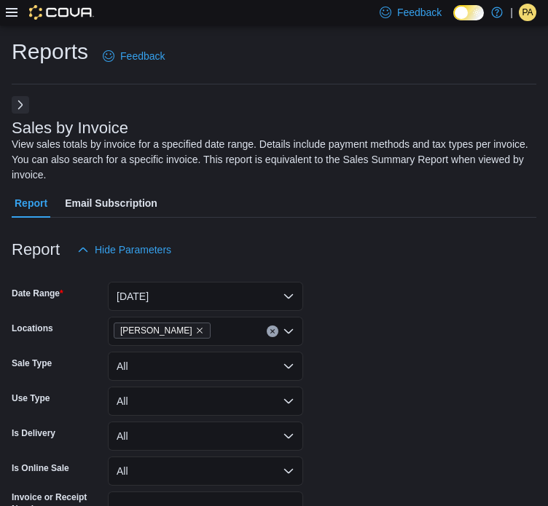
scroll to position [49, 0]
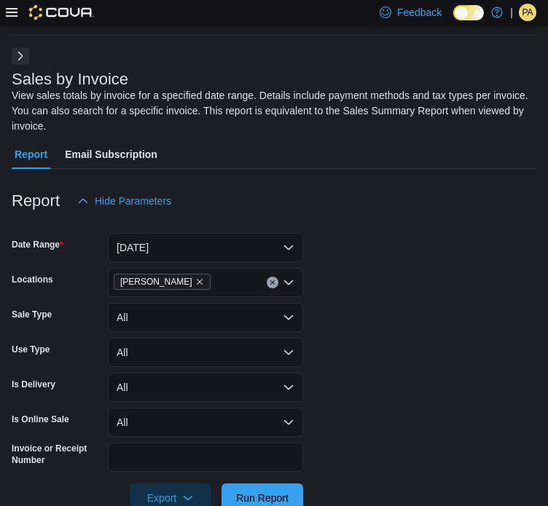
click at [16, 15] on icon at bounding box center [12, 13] width 12 height 12
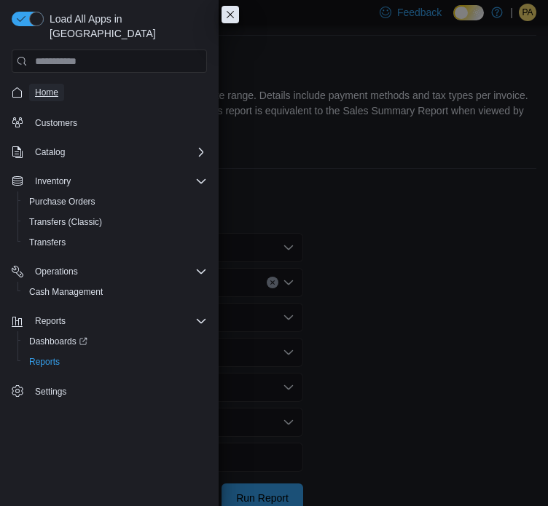
click at [47, 87] on span "Home" at bounding box center [46, 93] width 23 height 12
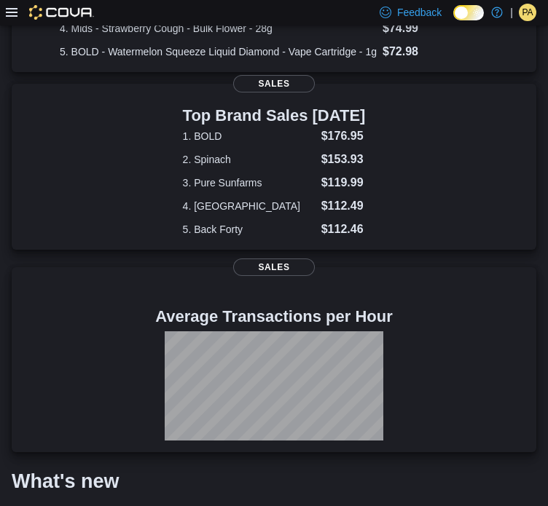
scroll to position [872, 0]
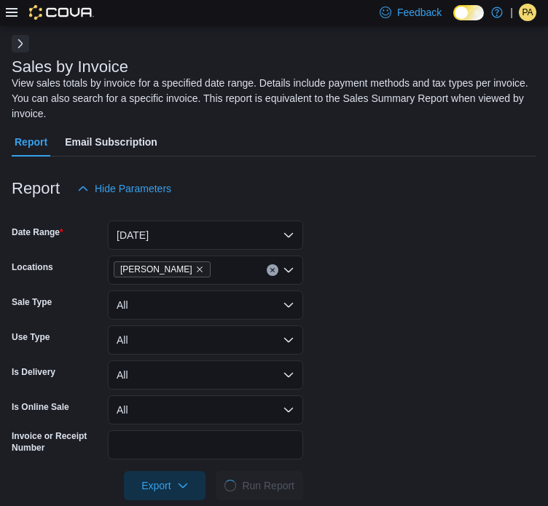
scroll to position [64, 0]
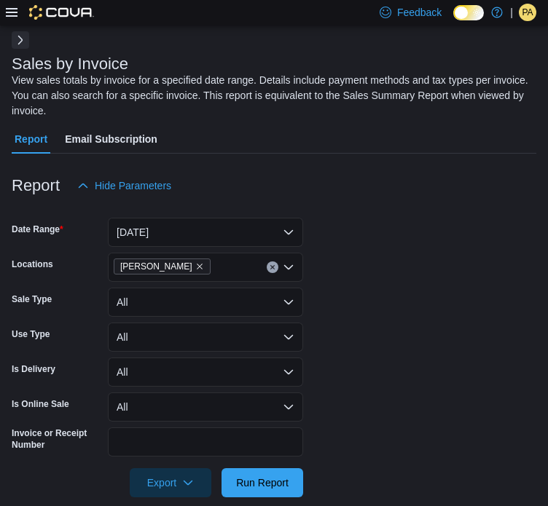
click at [21, 43] on button "Next" at bounding box center [20, 39] width 17 height 17
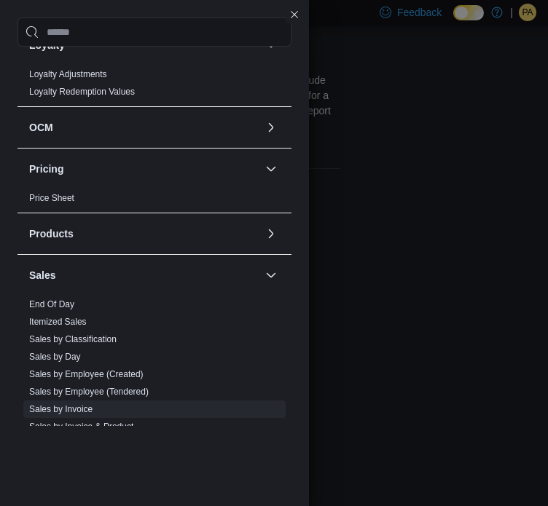
scroll to position [683, 0]
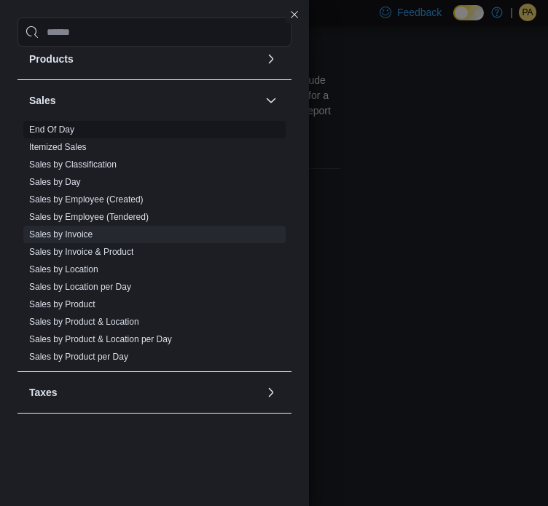
click at [157, 130] on span "End Of Day" at bounding box center [154, 129] width 262 height 17
click at [58, 131] on link "End Of Day" at bounding box center [51, 130] width 45 height 10
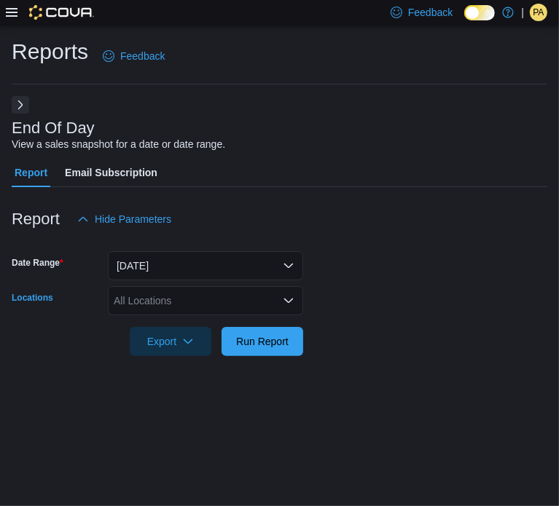
click at [228, 302] on div "All Locations" at bounding box center [205, 300] width 195 height 29
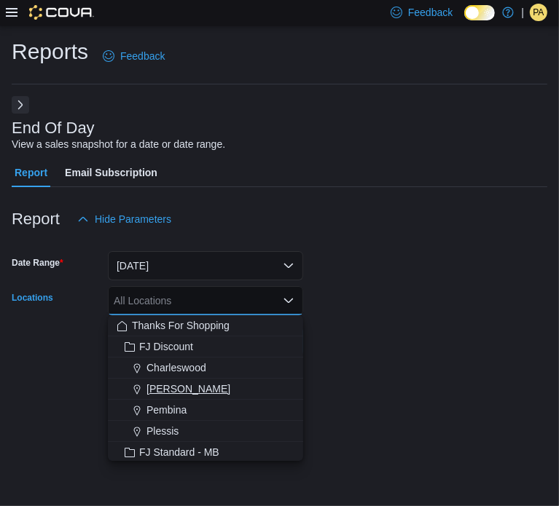
click at [205, 390] on div "[PERSON_NAME]" at bounding box center [206, 389] width 178 height 15
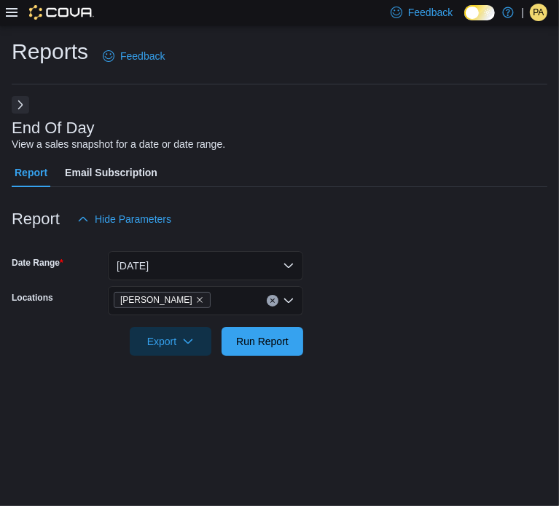
click at [326, 371] on div at bounding box center [279, 364] width 535 height 17
click at [259, 332] on span "Run Report" at bounding box center [262, 340] width 64 height 29
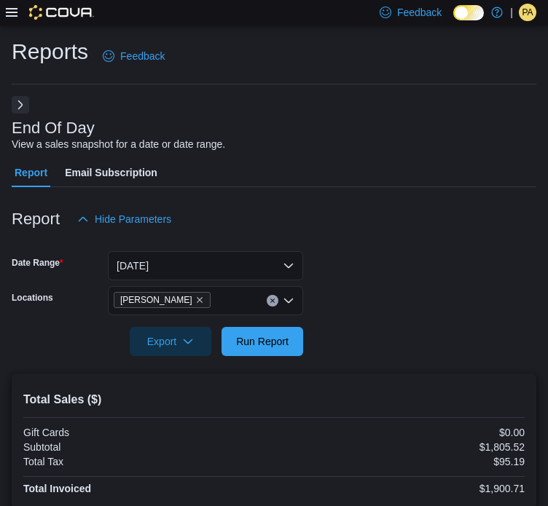
click at [9, 14] on icon at bounding box center [12, 13] width 12 height 12
